Goal: Task Accomplishment & Management: Use online tool/utility

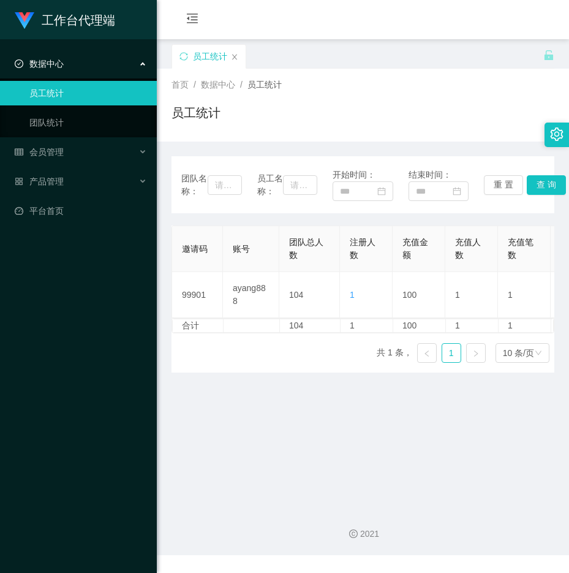
scroll to position [0, 315]
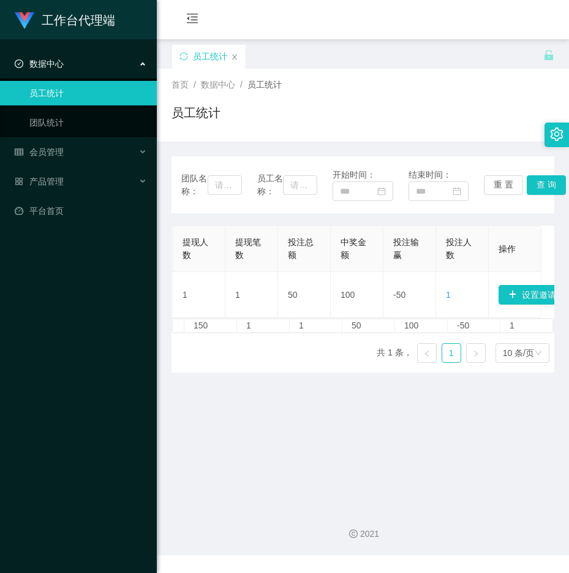
scroll to position [0, 650]
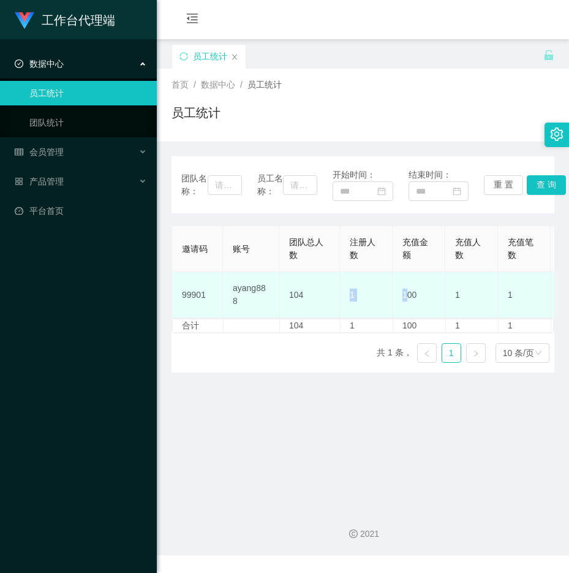
drag, startPoint x: 302, startPoint y: 317, endPoint x: 407, endPoint y: 313, distance: 105.4
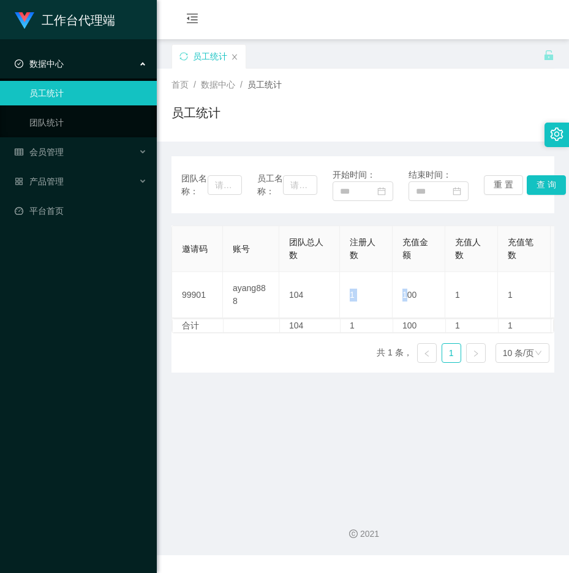
scroll to position [0, 216]
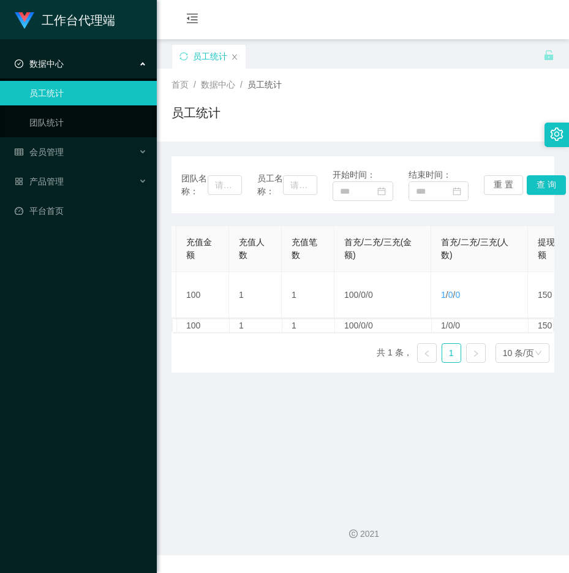
click at [85, 62] on div "数据中心" at bounding box center [78, 63] width 157 height 24
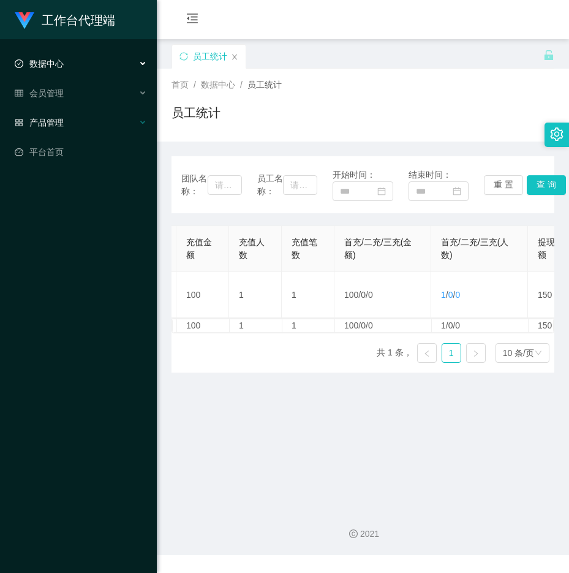
click at [47, 110] on div "产品管理" at bounding box center [78, 122] width 157 height 24
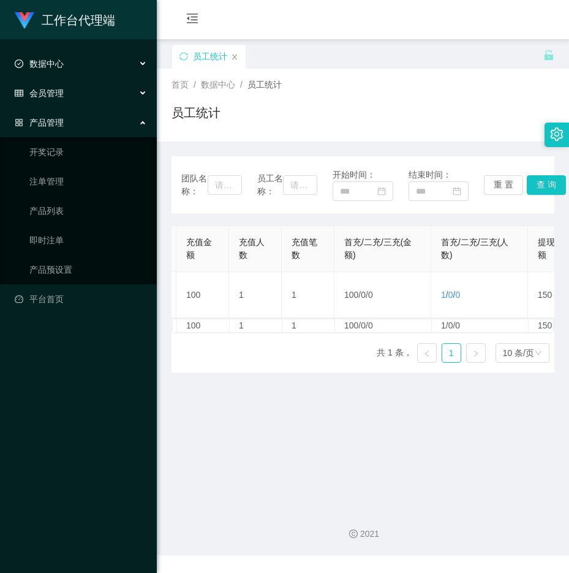
click at [51, 92] on span "会员管理" at bounding box center [39, 93] width 49 height 10
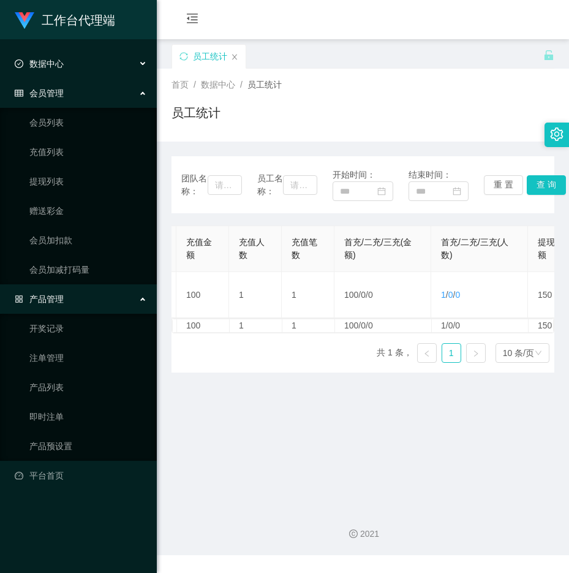
click at [51, 62] on span "数据中心" at bounding box center [39, 64] width 49 height 10
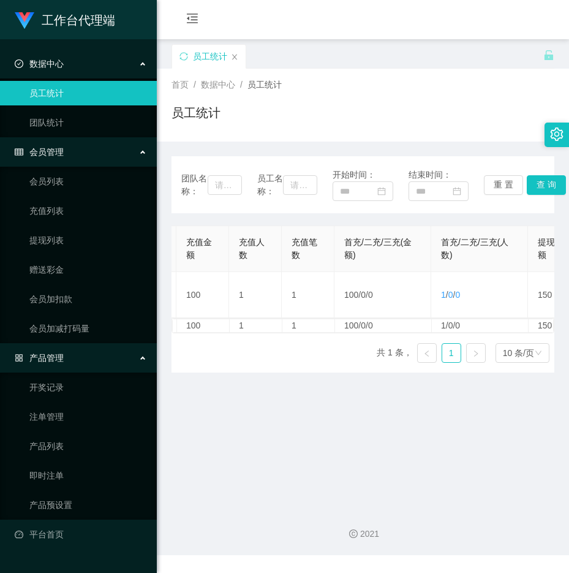
click at [55, 86] on link "员工统计" at bounding box center [88, 93] width 118 height 24
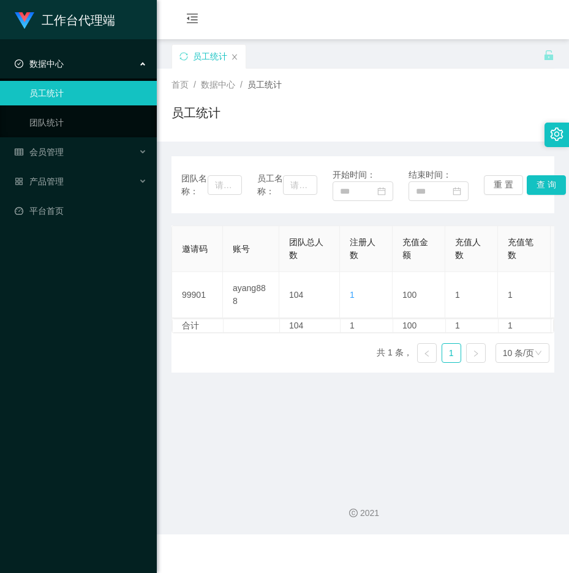
click at [77, 69] on div "数据中心" at bounding box center [78, 63] width 157 height 24
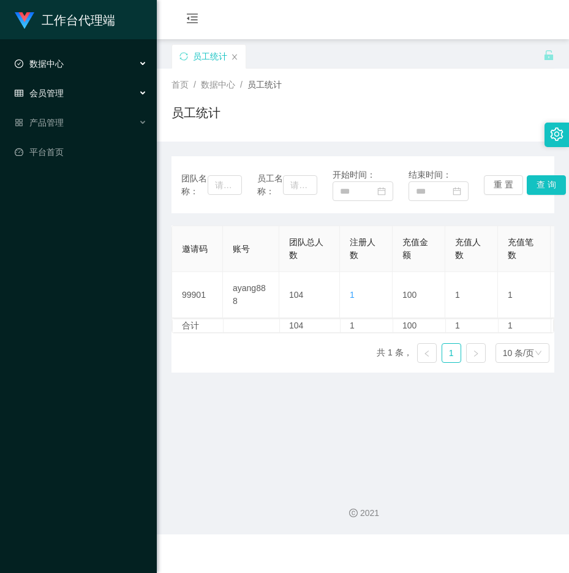
click at [58, 86] on div "会员管理" at bounding box center [78, 93] width 157 height 24
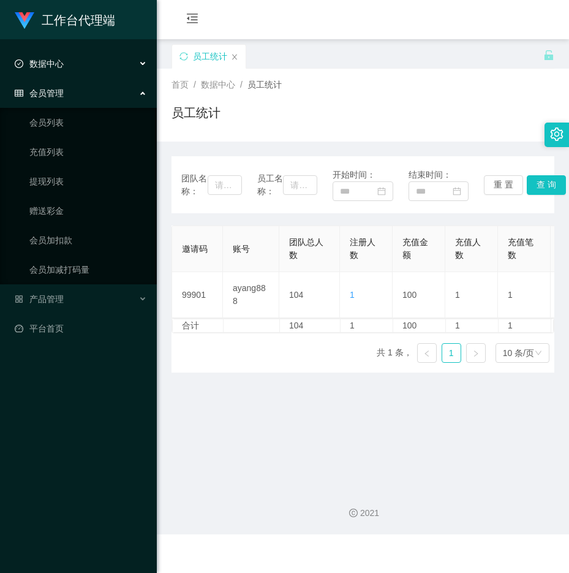
click at [53, 73] on div "数据中心" at bounding box center [78, 63] width 157 height 24
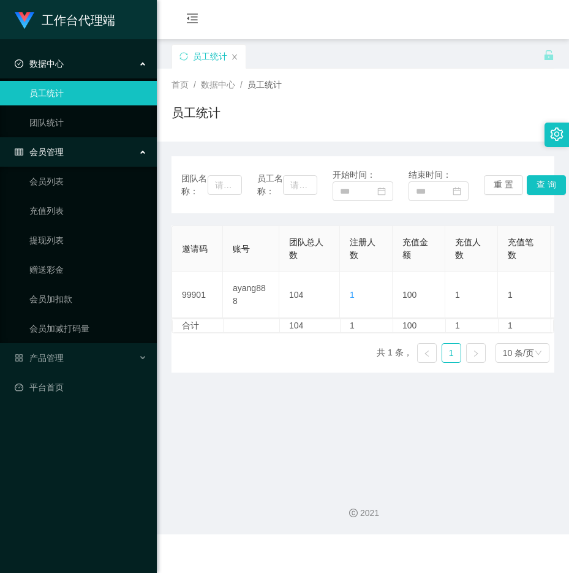
click at [56, 76] on li "数据中心 员工统计 团队统计" at bounding box center [78, 94] width 157 height 86
